Goal: Task Accomplishment & Management: Manage account settings

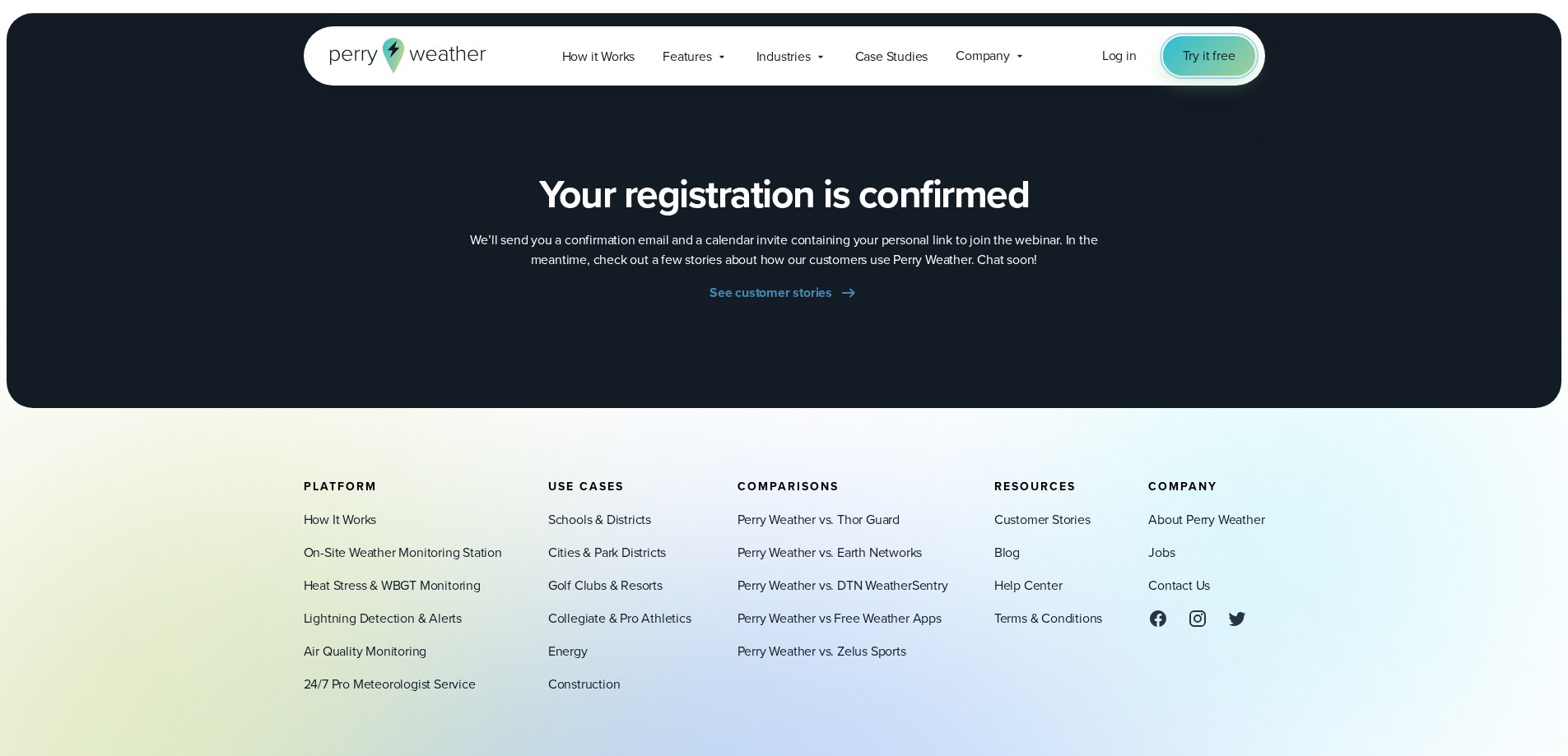
click at [1203, 52] on span "Try it free" at bounding box center [1209, 56] width 52 height 20
click at [1127, 63] on span "Log in" at bounding box center [1119, 55] width 34 height 19
